Goal: Obtain resource: Obtain resource

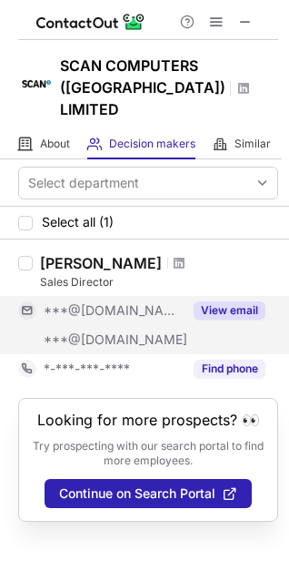
click at [237, 301] on button "View email" at bounding box center [230, 310] width 72 height 18
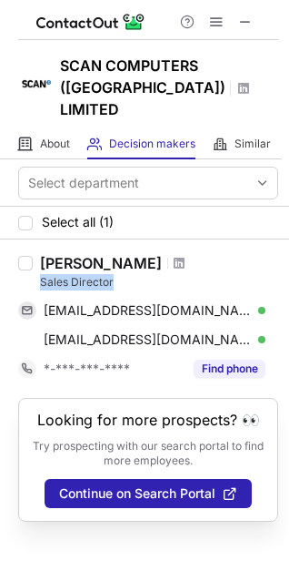
drag, startPoint x: 38, startPoint y: 262, endPoint x: 136, endPoint y: 267, distance: 97.5
click at [136, 267] on div "Darren Hale Sales Director haled2007@hotmail.co.uk Verified Send email Copy r27…" at bounding box center [156, 318] width 246 height 129
copy div "Sales Director"
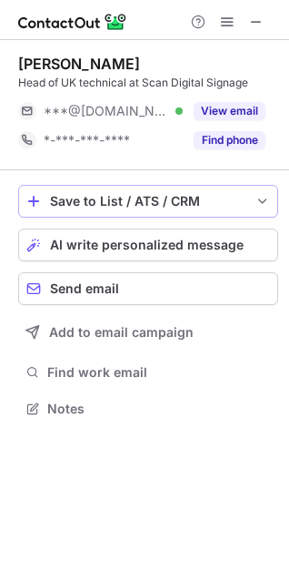
scroll to position [9, 8]
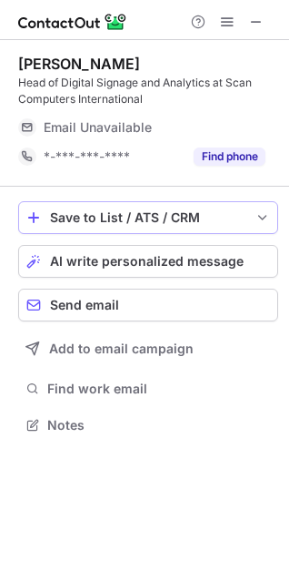
click at [225, 112] on div "Peter Davies Head of Digital Signage and Analytics at Scan Computers Internatio…" at bounding box center [148, 113] width 260 height 117
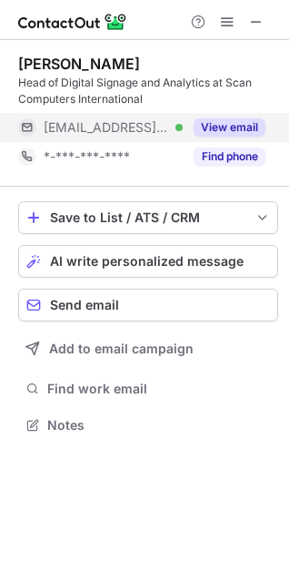
click at [230, 127] on button "View email" at bounding box center [230, 127] width 72 height 18
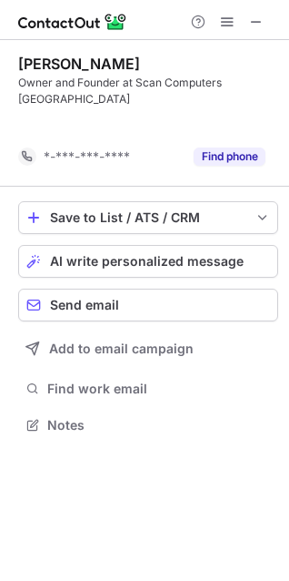
scroll to position [366, 289]
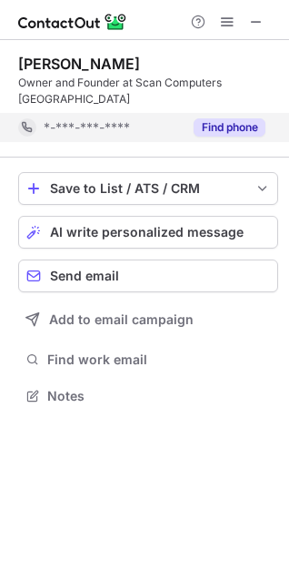
click at [243, 118] on button "Find phone" at bounding box center [230, 127] width 72 height 18
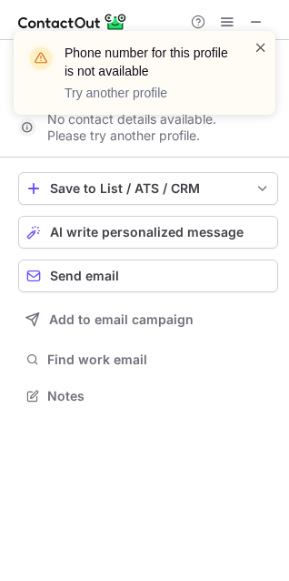
click at [259, 47] on span at bounding box center [261, 47] width 15 height 18
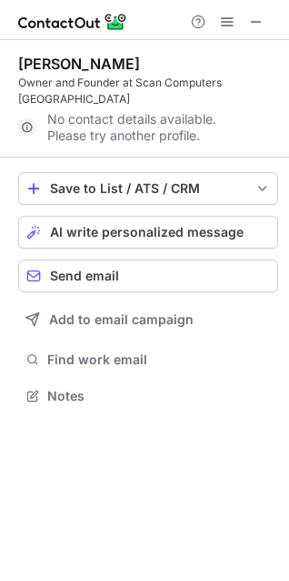
click at [257, 17] on div "Phone number for this profile is not available Try another profile" at bounding box center [144, 31] width 291 height 36
drag, startPoint x: 254, startPoint y: 22, endPoint x: 156, endPoint y: 24, distance: 98.3
click at [253, 22] on span at bounding box center [256, 22] width 15 height 15
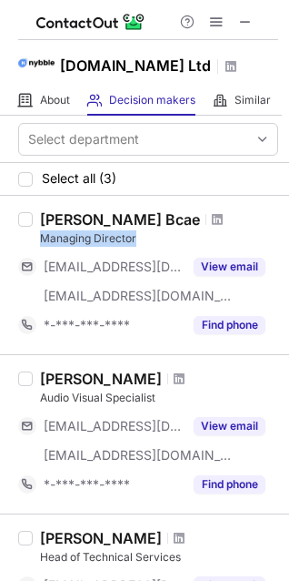
drag, startPoint x: 35, startPoint y: 238, endPoint x: 116, endPoint y: 239, distance: 80.1
click at [154, 240] on div "Ram Gupta Bcae Managing Director ***@nybble.co.uk ***@nybble.co.uk View email *…" at bounding box center [156, 274] width 246 height 129
copy div "Managing Director"
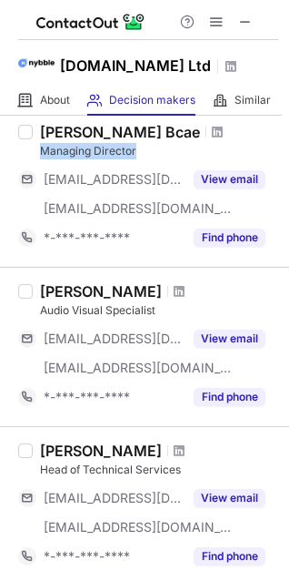
scroll to position [91, 0]
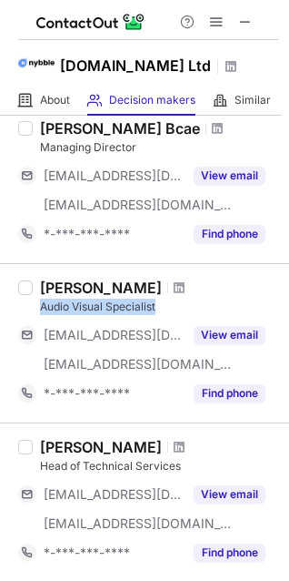
drag, startPoint x: 35, startPoint y: 306, endPoint x: 164, endPoint y: 306, distance: 128.3
click at [164, 306] on div "Craig Hession Audio Visual Specialist ***@engineer.com ***@nybble.co.uk View em…" at bounding box center [156, 343] width 246 height 129
copy div "Audio Visual Specialist"
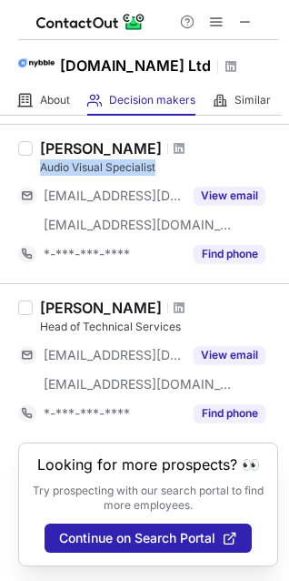
scroll to position [246, 0]
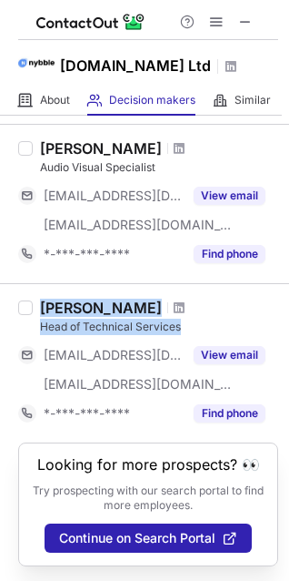
drag, startPoint x: 36, startPoint y: 303, endPoint x: 193, endPoint y: 310, distance: 156.7
click at [193, 310] on div "Sam Pegg Head of Technical Services ***@pegg-uk.com ***@nybble.co.uk View email…" at bounding box center [144, 362] width 289 height 159
copy div "Sam Pegg Head of Technical Services"
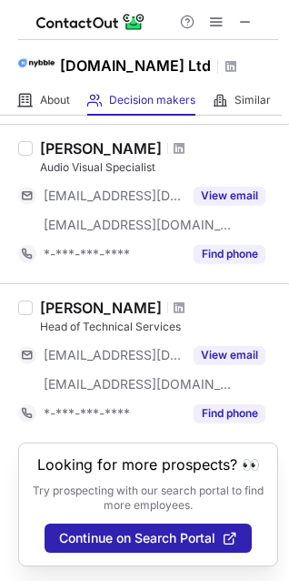
click at [161, 253] on div "Craig Hession Audio Visual Specialist ***@engineer.com ***@nybble.co.uk View em…" at bounding box center [144, 203] width 289 height 159
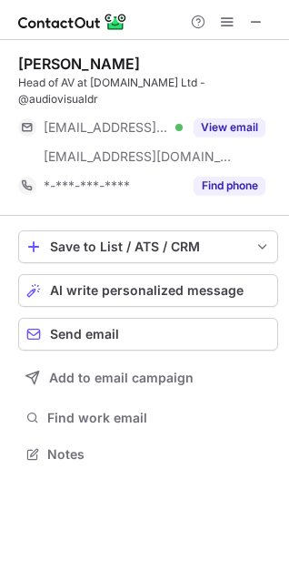
scroll to position [9, 8]
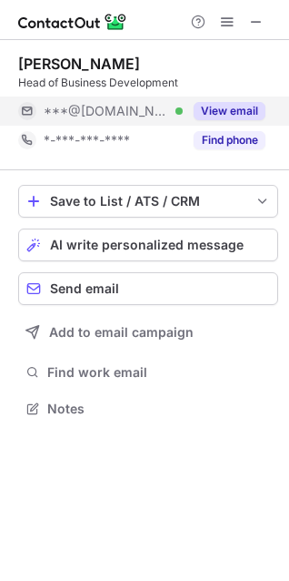
scroll to position [8, 8]
click at [237, 106] on button "View email" at bounding box center [230, 111] width 72 height 18
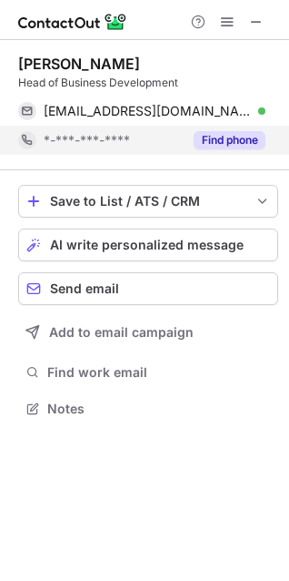
click at [234, 135] on button "Find phone" at bounding box center [230, 140] width 72 height 18
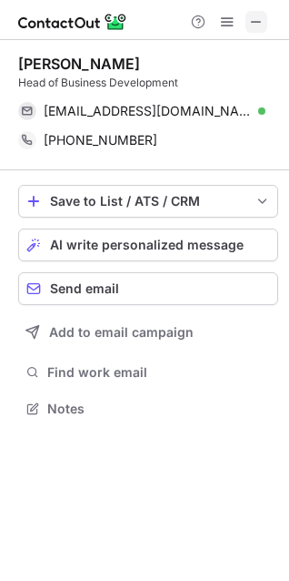
click at [258, 16] on span at bounding box center [256, 22] width 15 height 15
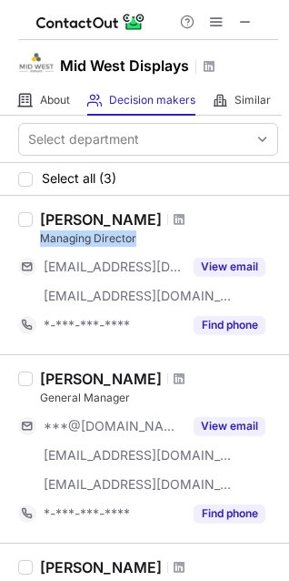
drag, startPoint x: 137, startPoint y: 240, endPoint x: 38, endPoint y: 233, distance: 98.6
click at [38, 233] on div "Mike Wright Managing Director ***@wrightsplastics.co.uk ***@midwestdisplays.co.…" at bounding box center [156, 274] width 246 height 129
copy div "Managing Director"
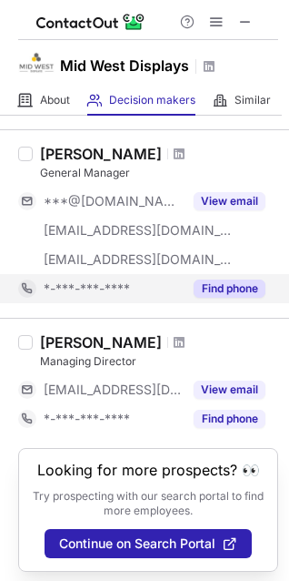
scroll to position [246, 0]
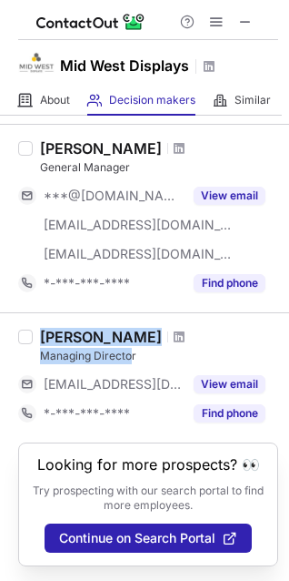
drag, startPoint x: 130, startPoint y: 334, endPoint x: 29, endPoint y: 335, distance: 101.0
click at [29, 335] on div "Mark Newman Managing Director ***@midwestdisplays.co.uk View email *-***-***-**…" at bounding box center [144, 377] width 289 height 130
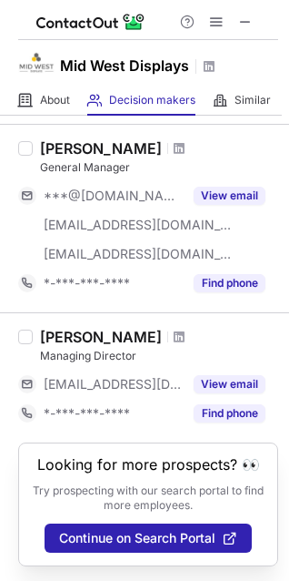
click at [173, 348] on div "Managing Director" at bounding box center [159, 356] width 238 height 16
drag, startPoint x: 137, startPoint y: 333, endPoint x: 35, endPoint y: 334, distance: 102.0
click at [35, 334] on div "Mark Newman Managing Director ***@midwestdisplays.co.uk View email *-***-***-**…" at bounding box center [156, 378] width 246 height 100
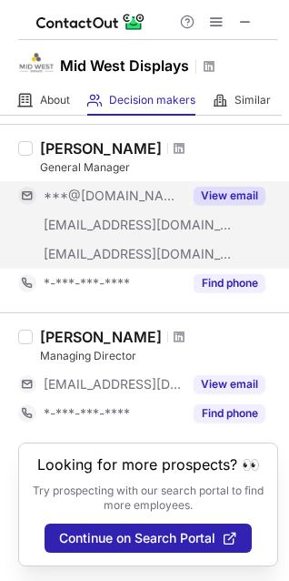
drag, startPoint x: 96, startPoint y: 342, endPoint x: 258, endPoint y: 203, distance: 213.6
click at [258, 203] on div "***@gmail.com ***@wrightsplastics.co.uk ***@midwestdisplays.co.uk View email" at bounding box center [148, 224] width 260 height 87
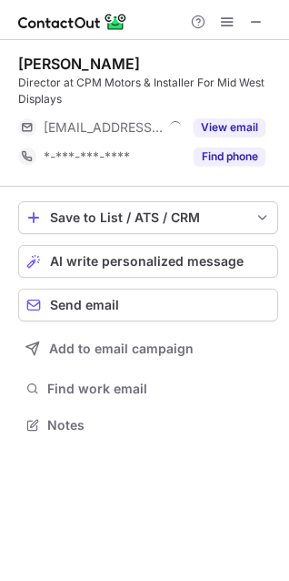
scroll to position [411, 289]
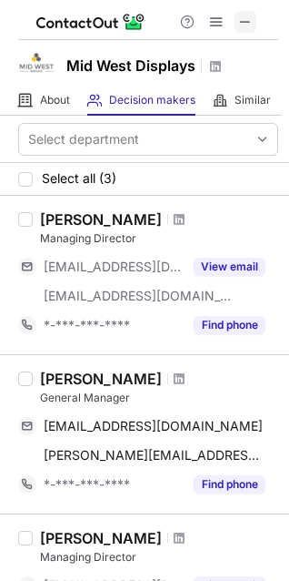
click at [237, 24] on button at bounding box center [246, 22] width 22 height 22
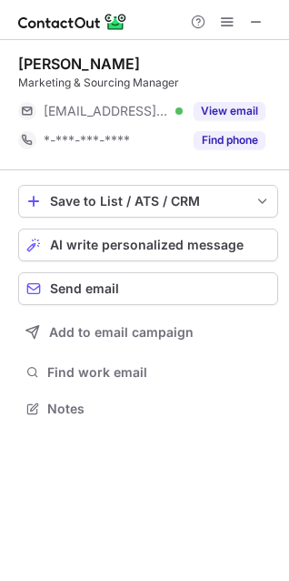
scroll to position [395, 289]
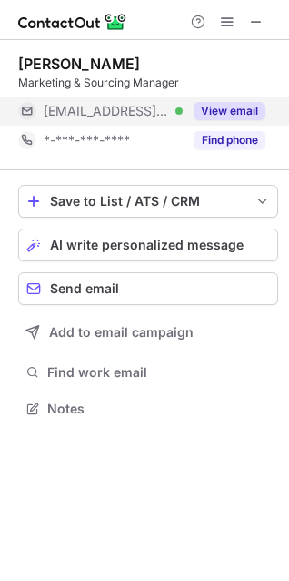
click at [213, 115] on button "View email" at bounding box center [230, 111] width 72 height 18
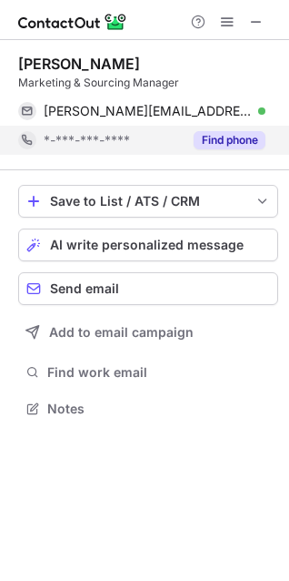
click at [218, 139] on button "Find phone" at bounding box center [230, 140] width 72 height 18
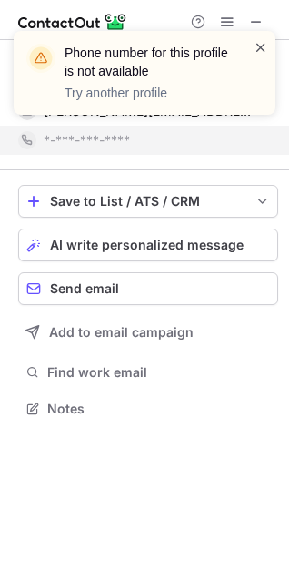
click at [261, 50] on span at bounding box center [261, 47] width 15 height 18
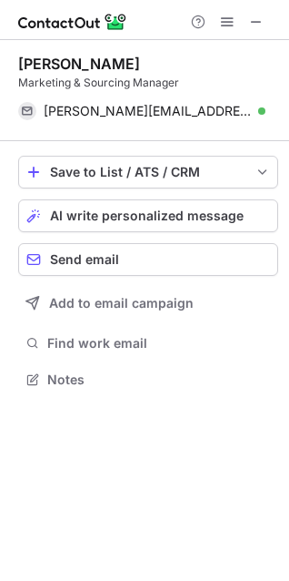
scroll to position [366, 289]
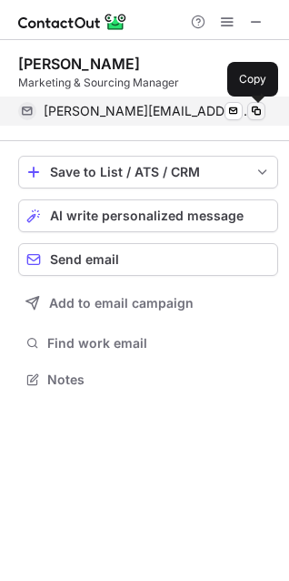
click at [261, 106] on span at bounding box center [256, 111] width 15 height 15
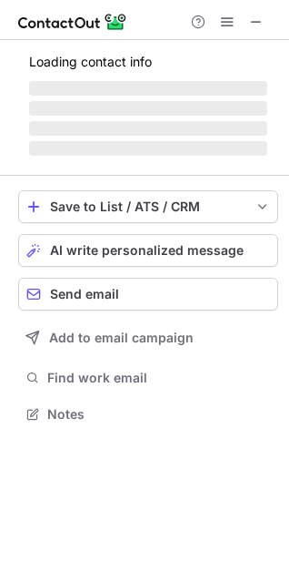
scroll to position [411, 289]
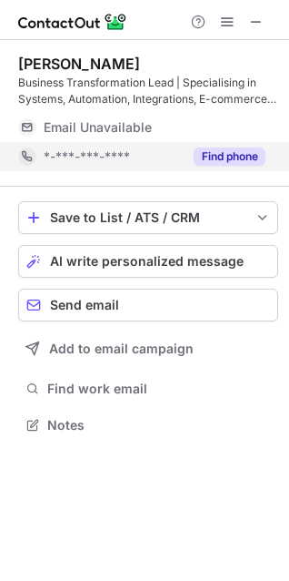
click at [228, 147] on button "Find phone" at bounding box center [230, 156] width 72 height 18
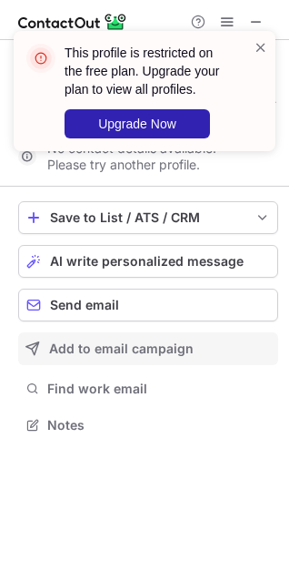
scroll to position [382, 289]
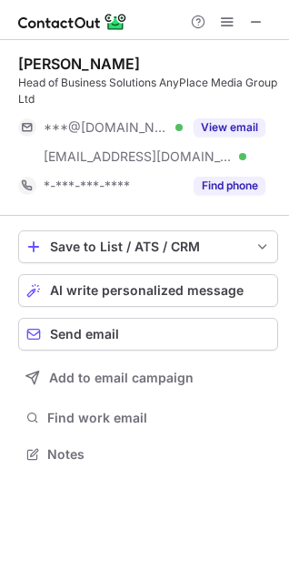
scroll to position [441, 289]
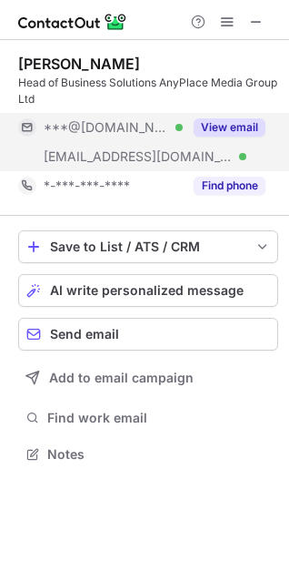
click at [228, 124] on button "View email" at bounding box center [230, 127] width 72 height 18
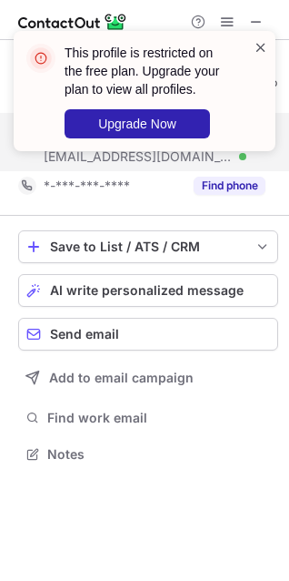
click at [257, 47] on span at bounding box center [261, 47] width 15 height 18
